Goal: Information Seeking & Learning: Compare options

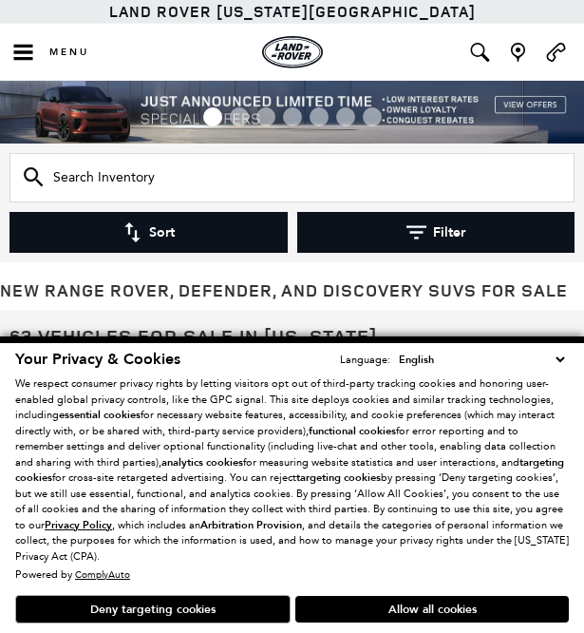
click at [557, 358] on select "English Spanish / Español English / [GEOGRAPHIC_DATA] Korean / 한국어 Vietnamese /…" at bounding box center [481, 360] width 175 height 18
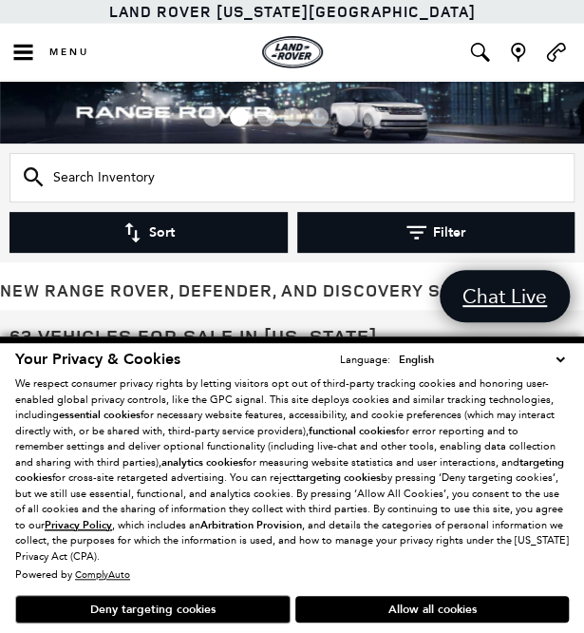
click at [561, 361] on select "English Spanish / Español English / [GEOGRAPHIC_DATA] Korean / 한국어 Vietnamese /…" at bounding box center [481, 360] width 175 height 18
click at [572, 357] on div "Your Privacy & Cookies Language: English Spanish / Español English / [GEOGRAPHI…" at bounding box center [292, 484] width 584 height 296
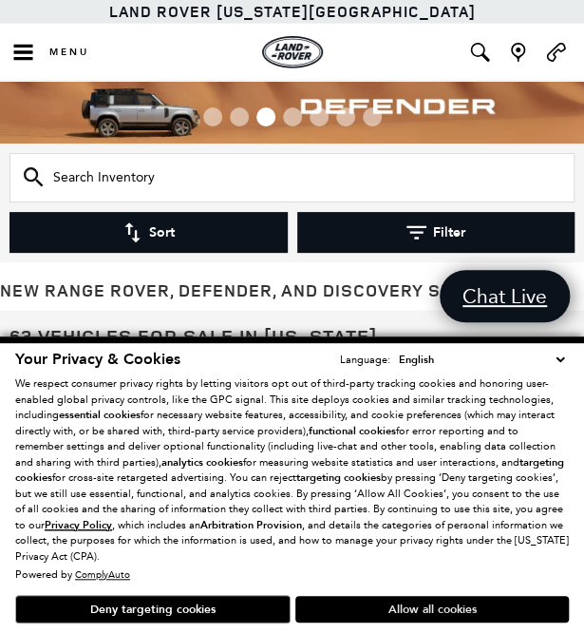
click at [325, 600] on button "Allow all cookies" at bounding box center [433, 609] width 274 height 27
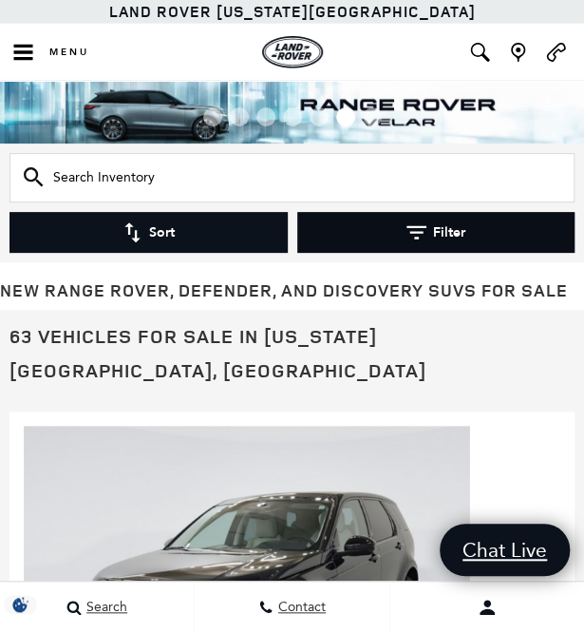
click at [328, 235] on button "Filter" at bounding box center [436, 232] width 278 height 41
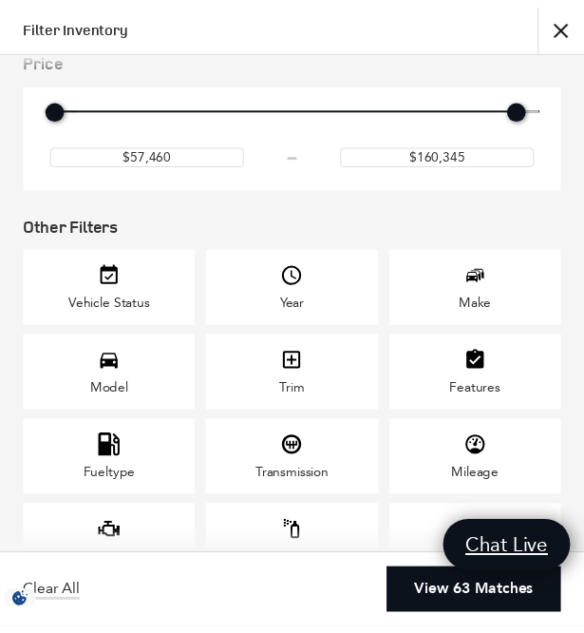
scroll to position [115, 0]
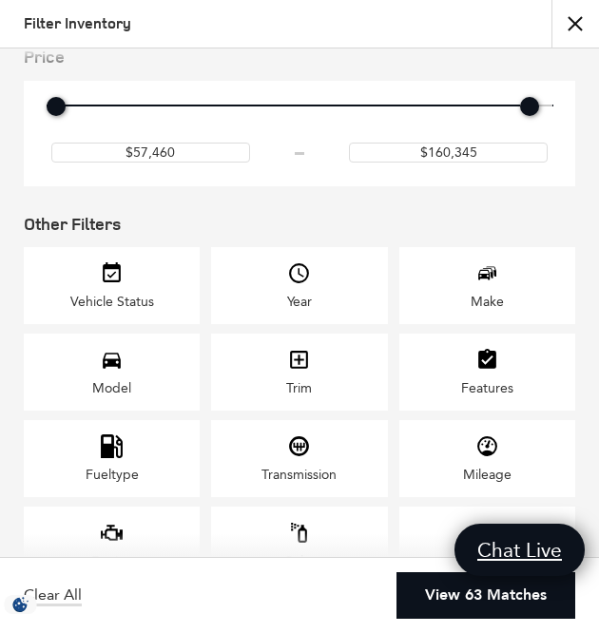
click at [414, 299] on div "Make" at bounding box center [487, 285] width 176 height 77
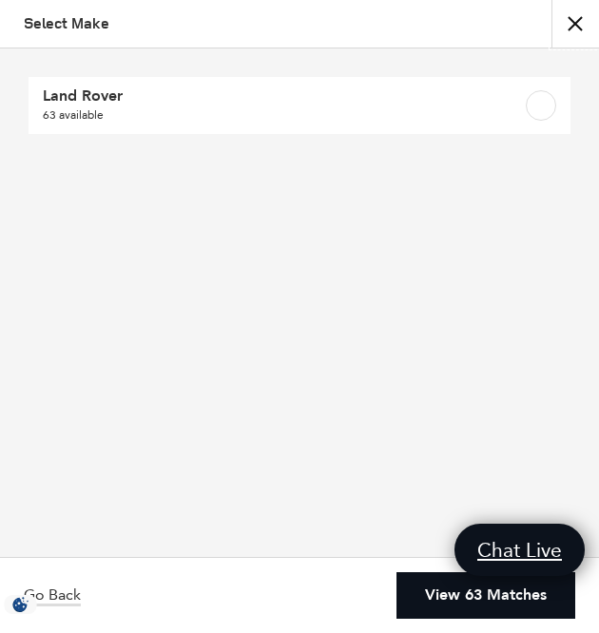
click at [559, 32] on button "close" at bounding box center [575, 24] width 48 height 48
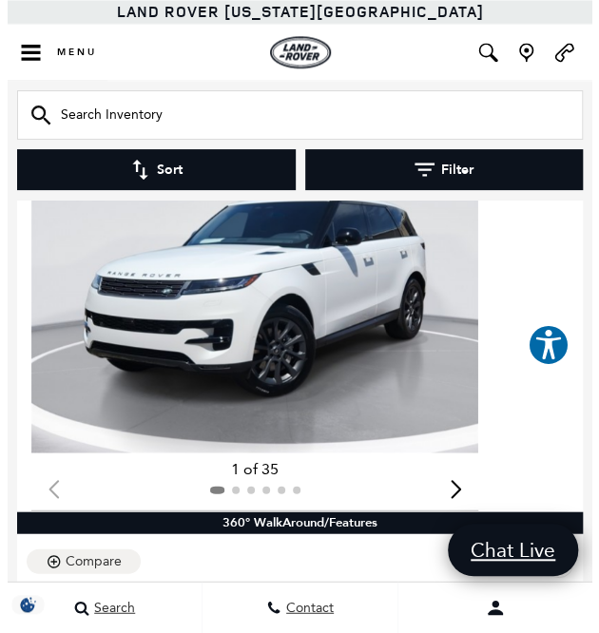
scroll to position [11633, 0]
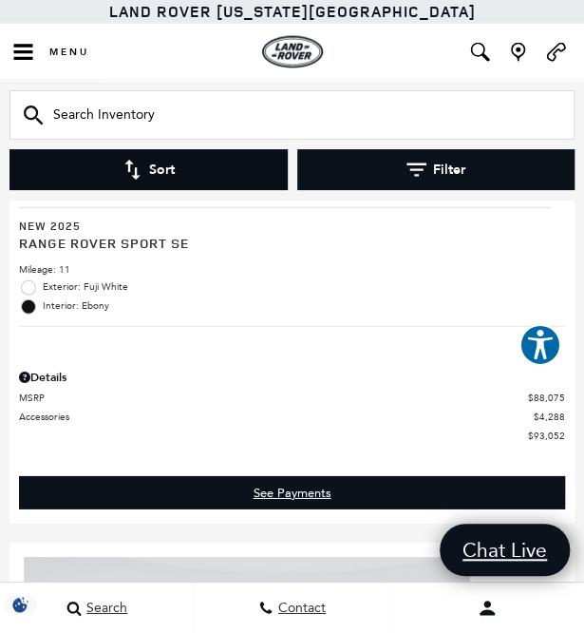
click at [220, 177] on button "Sort" at bounding box center [149, 169] width 278 height 41
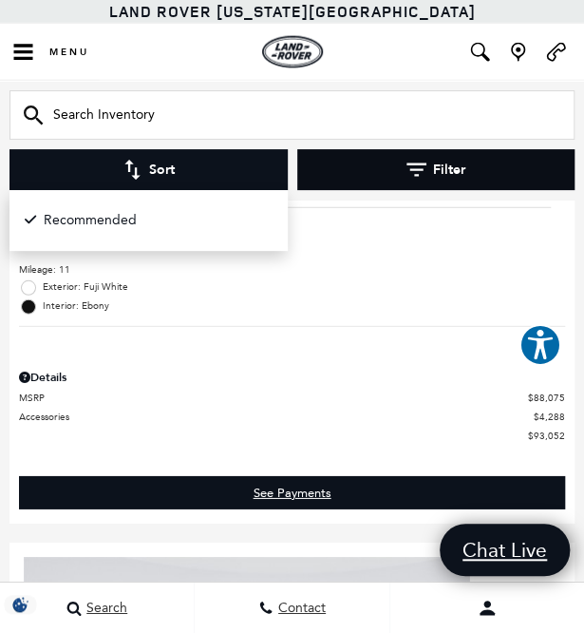
click at [354, 162] on button "Filter" at bounding box center [436, 169] width 278 height 41
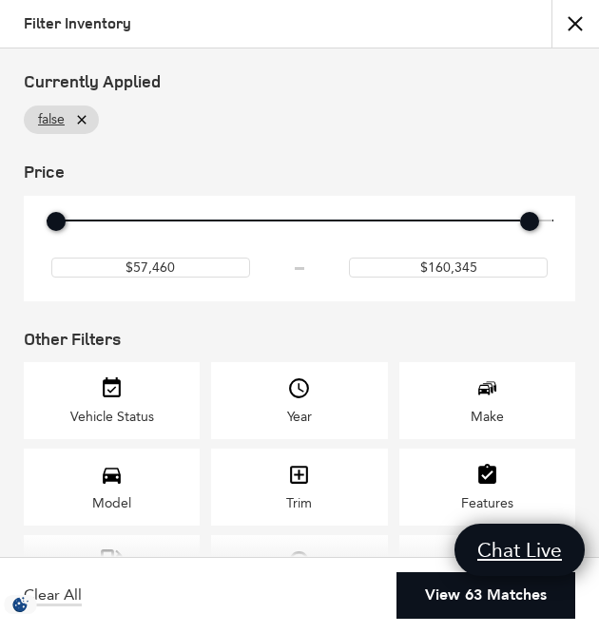
scroll to position [160, 0]
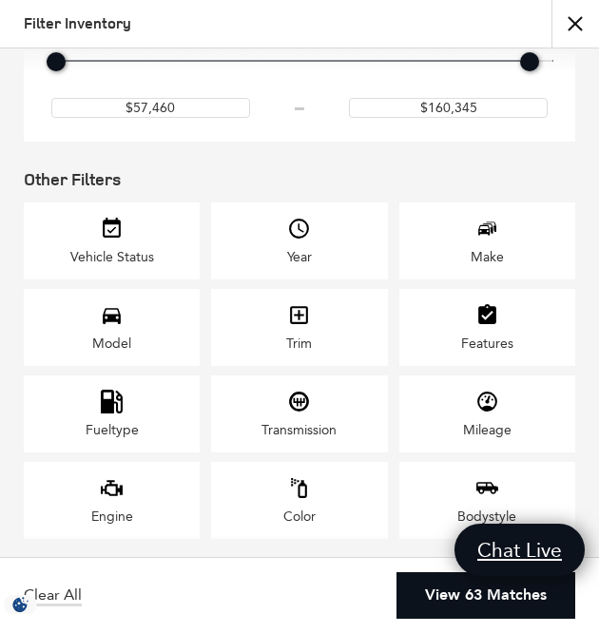
click at [293, 495] on icon "Color" at bounding box center [299, 488] width 24 height 24
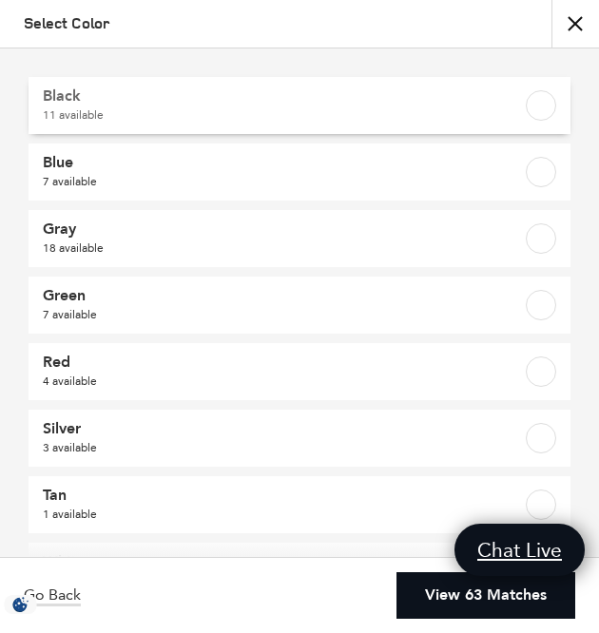
scroll to position [70, 0]
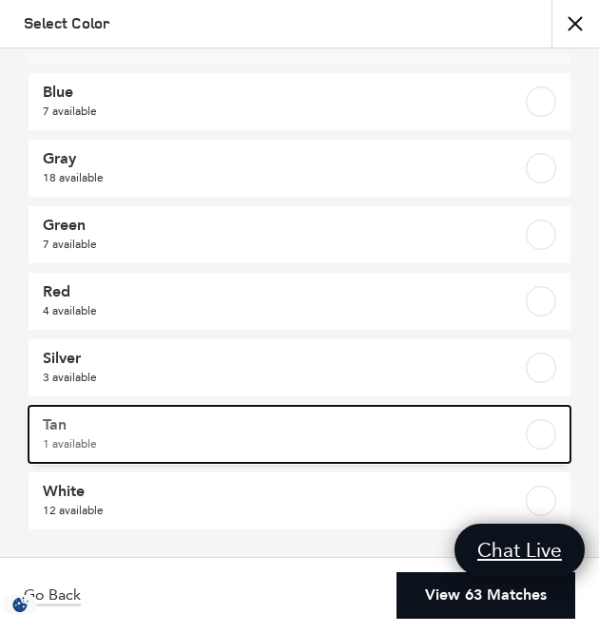
click at [223, 452] on link "Tan 1 available" at bounding box center [300, 434] width 542 height 57
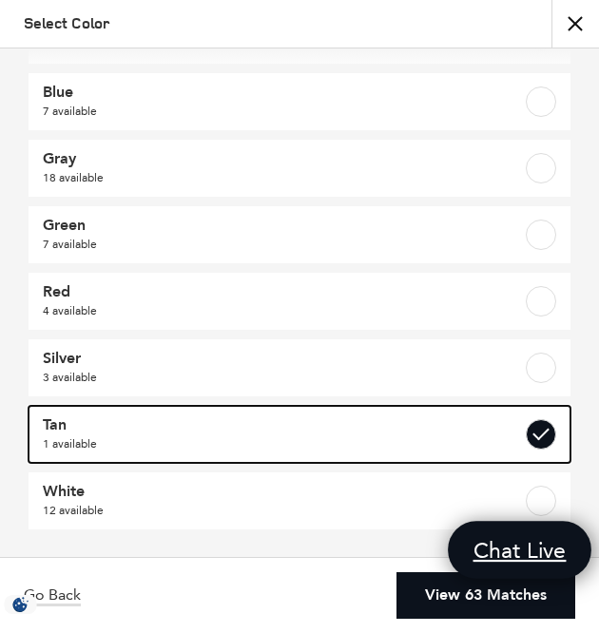
checkbox input "true"
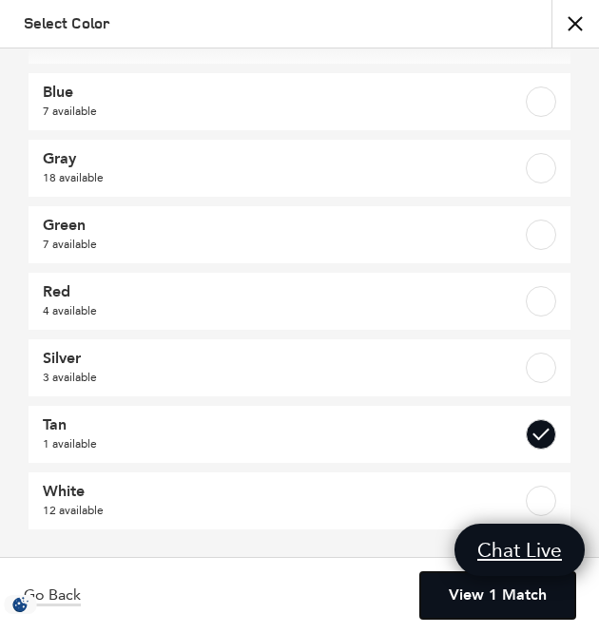
click at [466, 596] on link "View 1 Match" at bounding box center [497, 595] width 155 height 47
